Goal: Task Accomplishment & Management: Complete application form

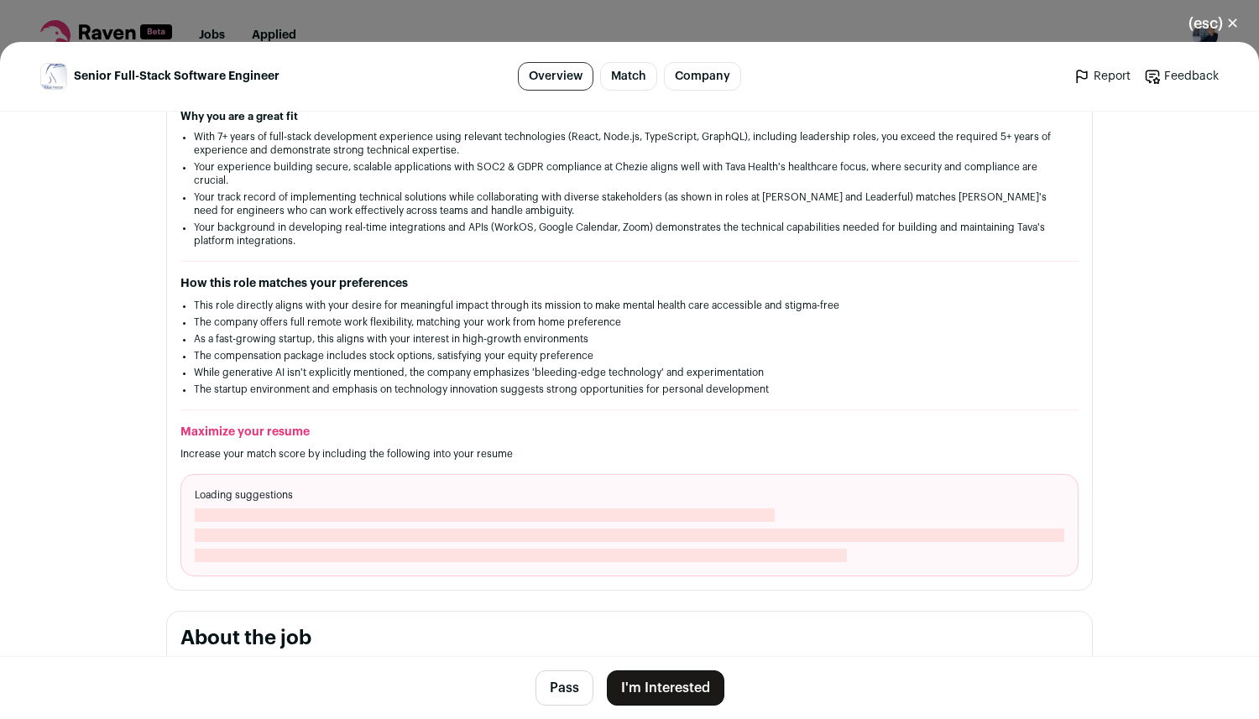
scroll to position [330, 0]
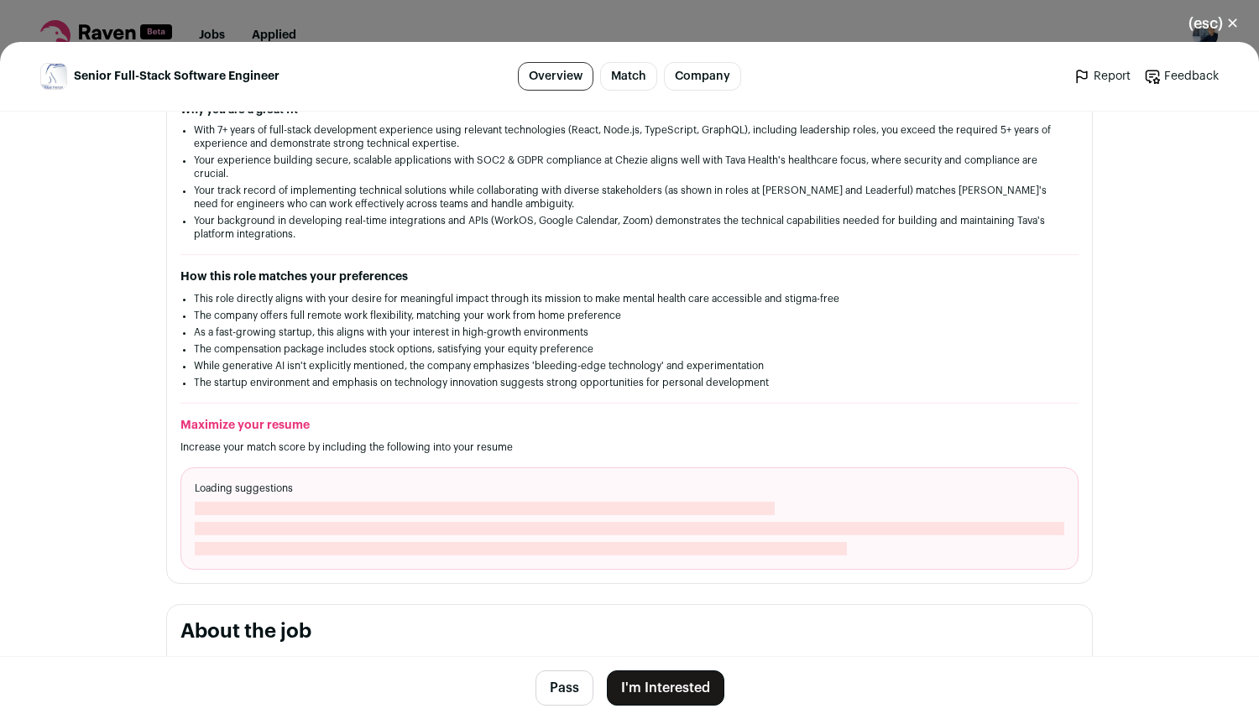
click at [1231, 20] on button "(esc) ✕" at bounding box center [1213, 23] width 91 height 37
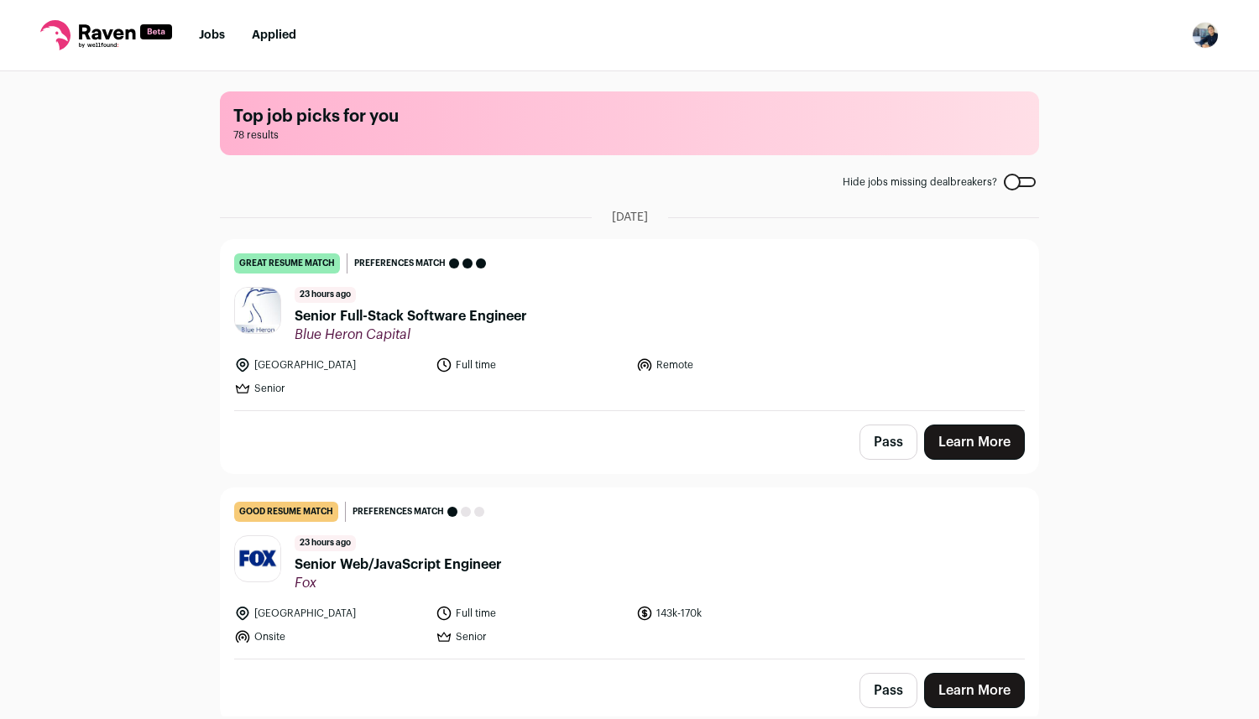
click at [1254, 127] on div "Top job picks for you 78 results Hide jobs missing dealbreakers? October 7th, 2…" at bounding box center [629, 393] width 1259 height 645
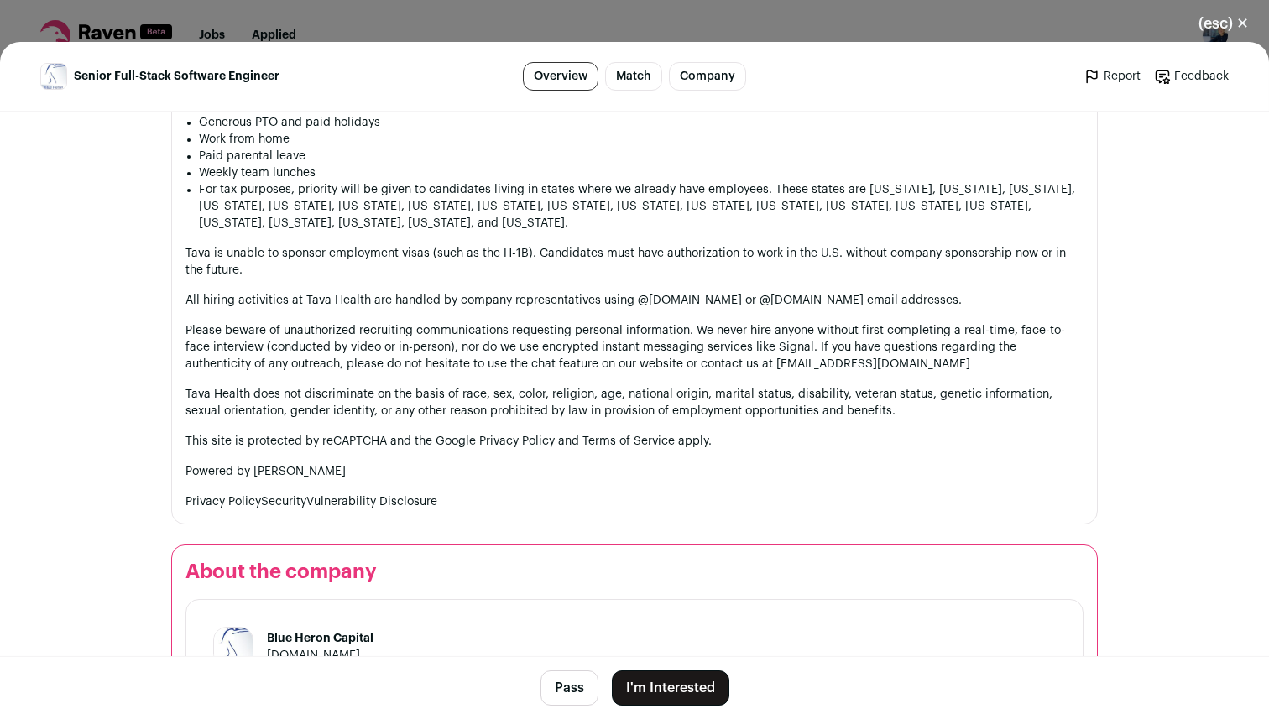
scroll to position [2041, 0]
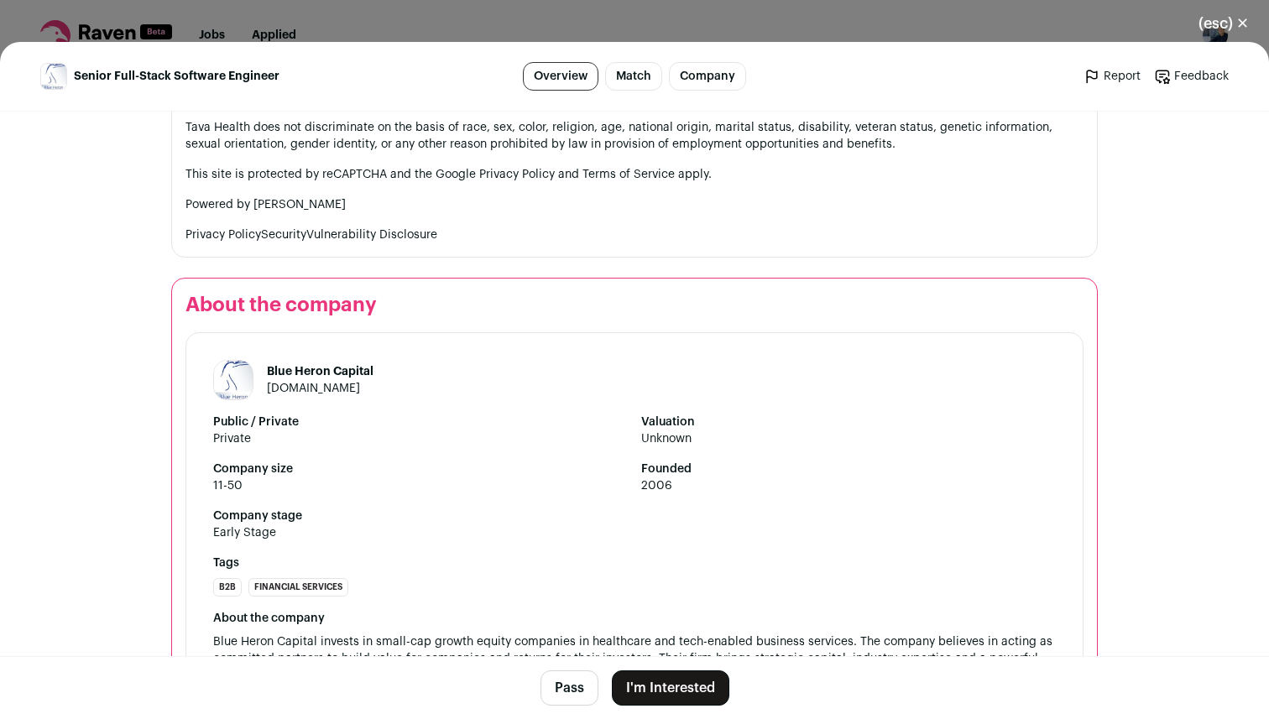
click at [674, 692] on button "I'm Interested" at bounding box center [671, 688] width 118 height 35
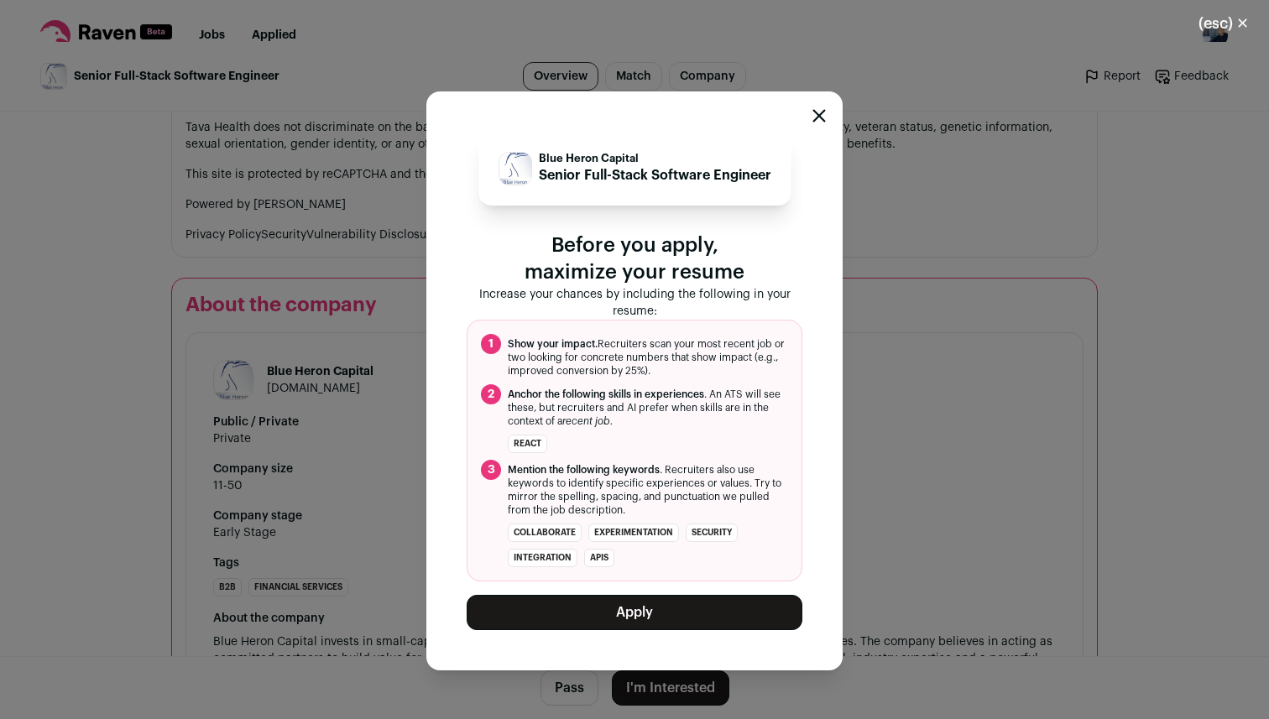
click at [662, 609] on button "Apply" at bounding box center [635, 612] width 336 height 35
